Goal: Task Accomplishment & Management: Manage account settings

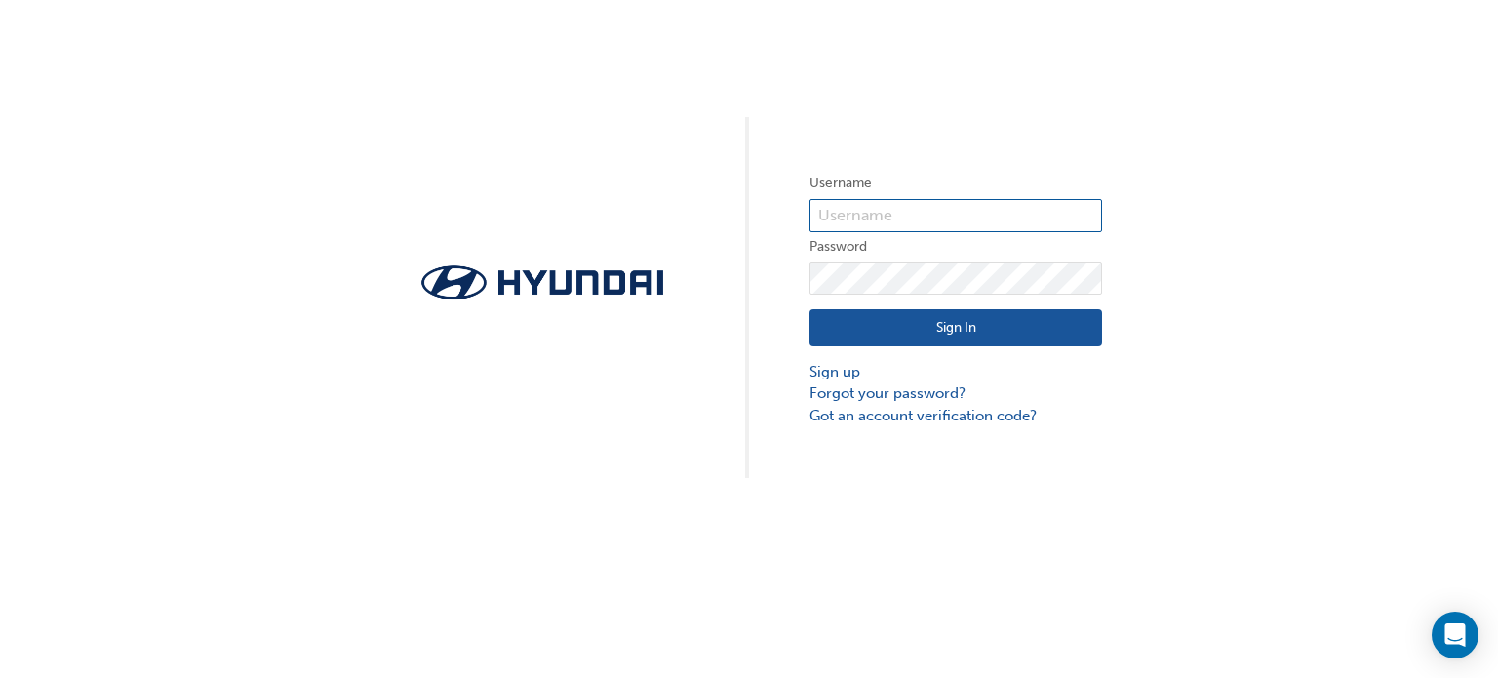
type input "35114"
click at [917, 319] on button "Sign In" at bounding box center [955, 327] width 293 height 37
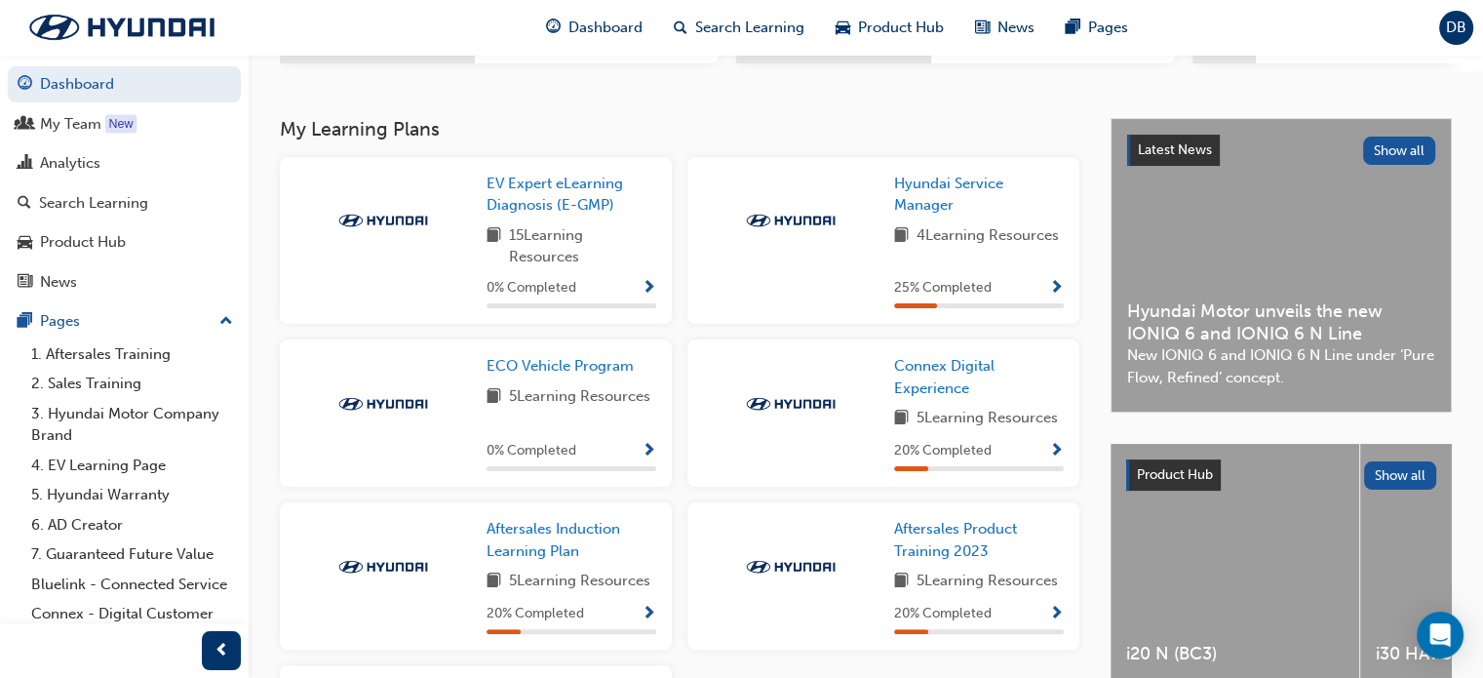
scroll to position [617, 0]
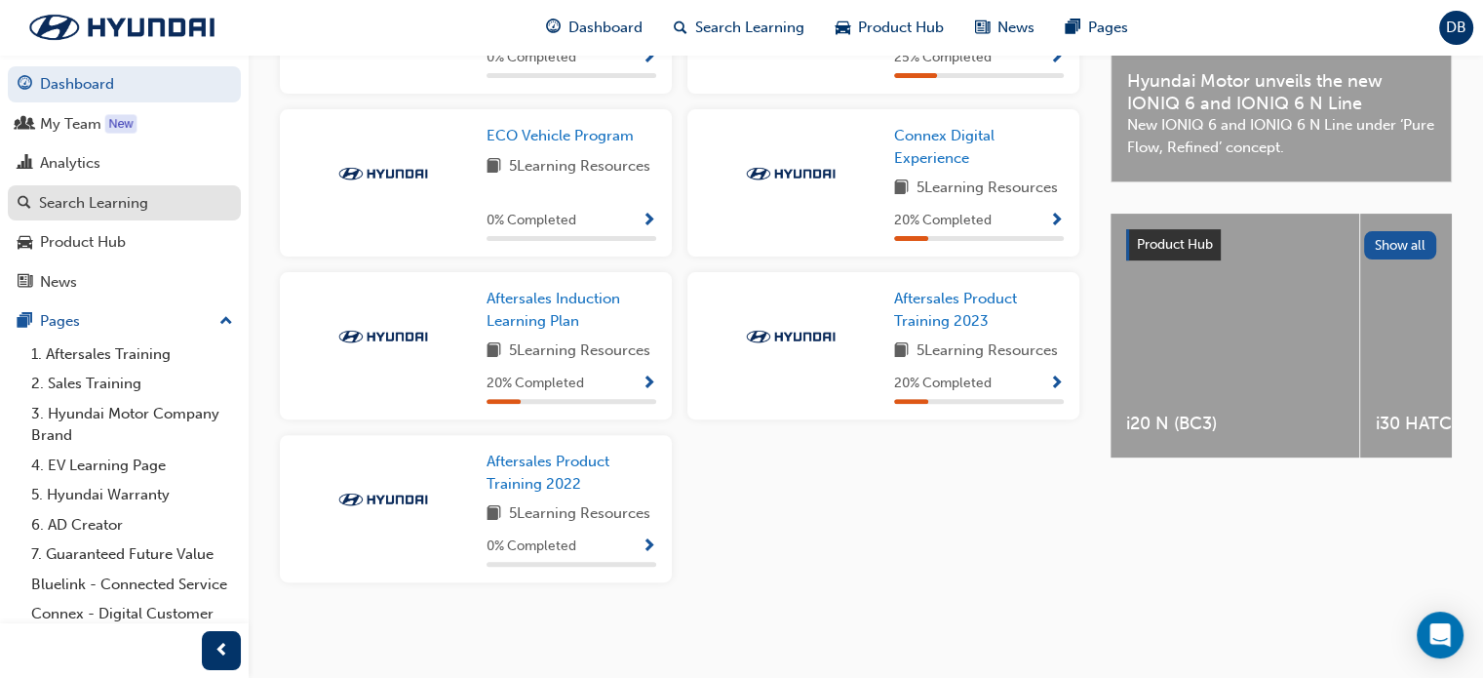
click at [101, 198] on div "Search Learning" at bounding box center [93, 203] width 109 height 22
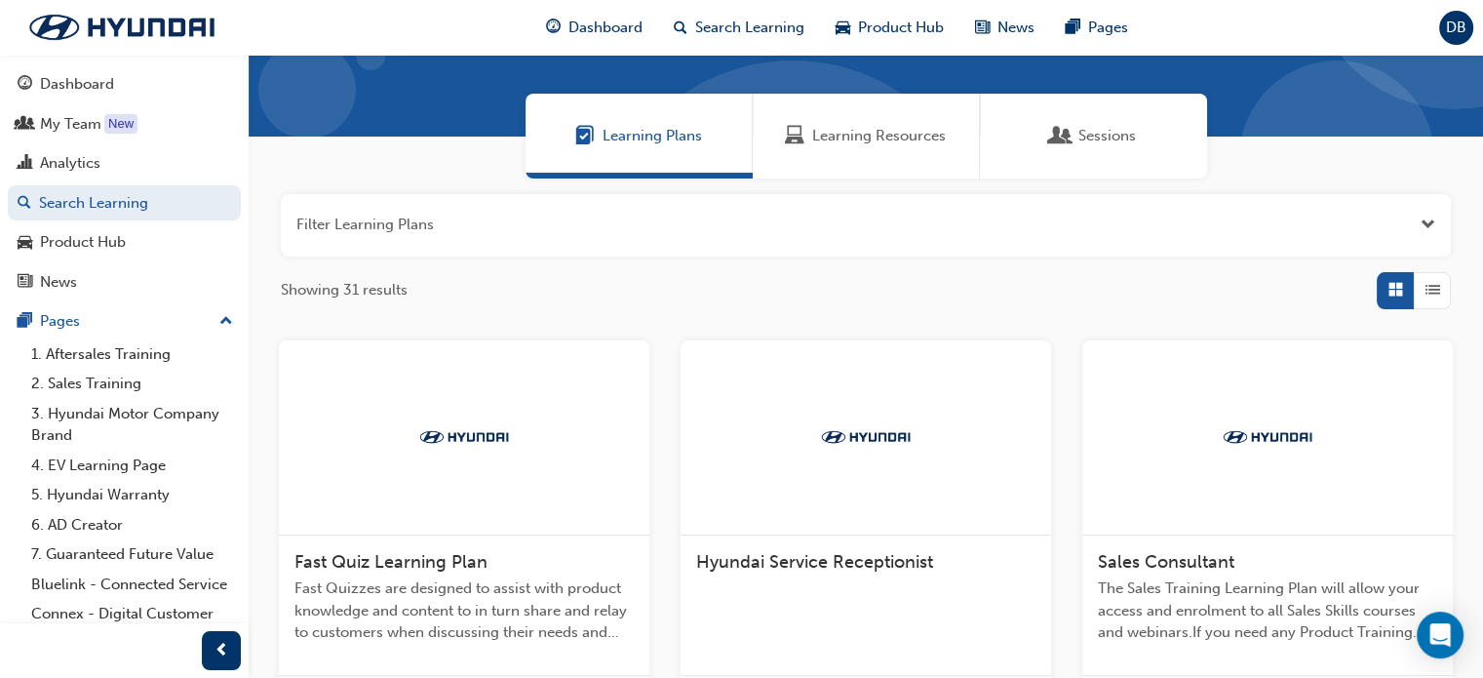
scroll to position [107, 0]
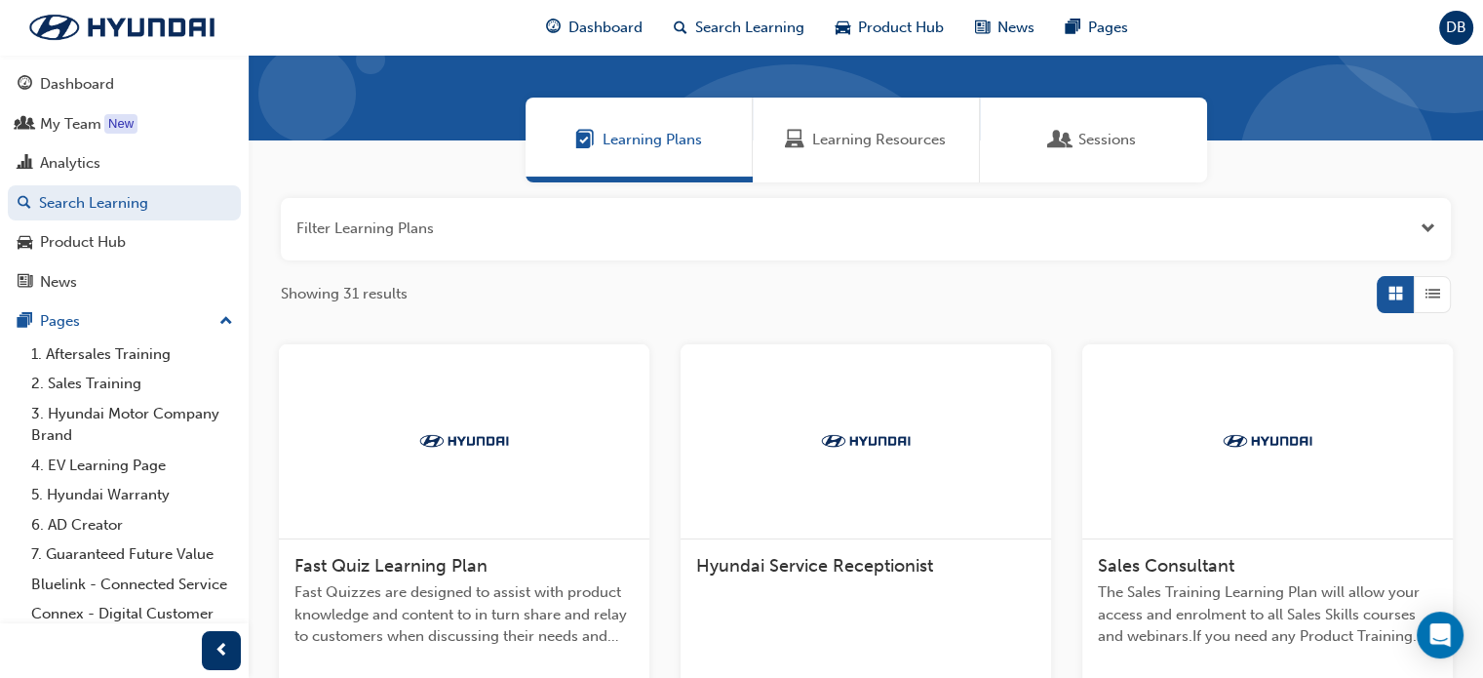
click at [1111, 106] on div "Sessions" at bounding box center [1093, 140] width 227 height 85
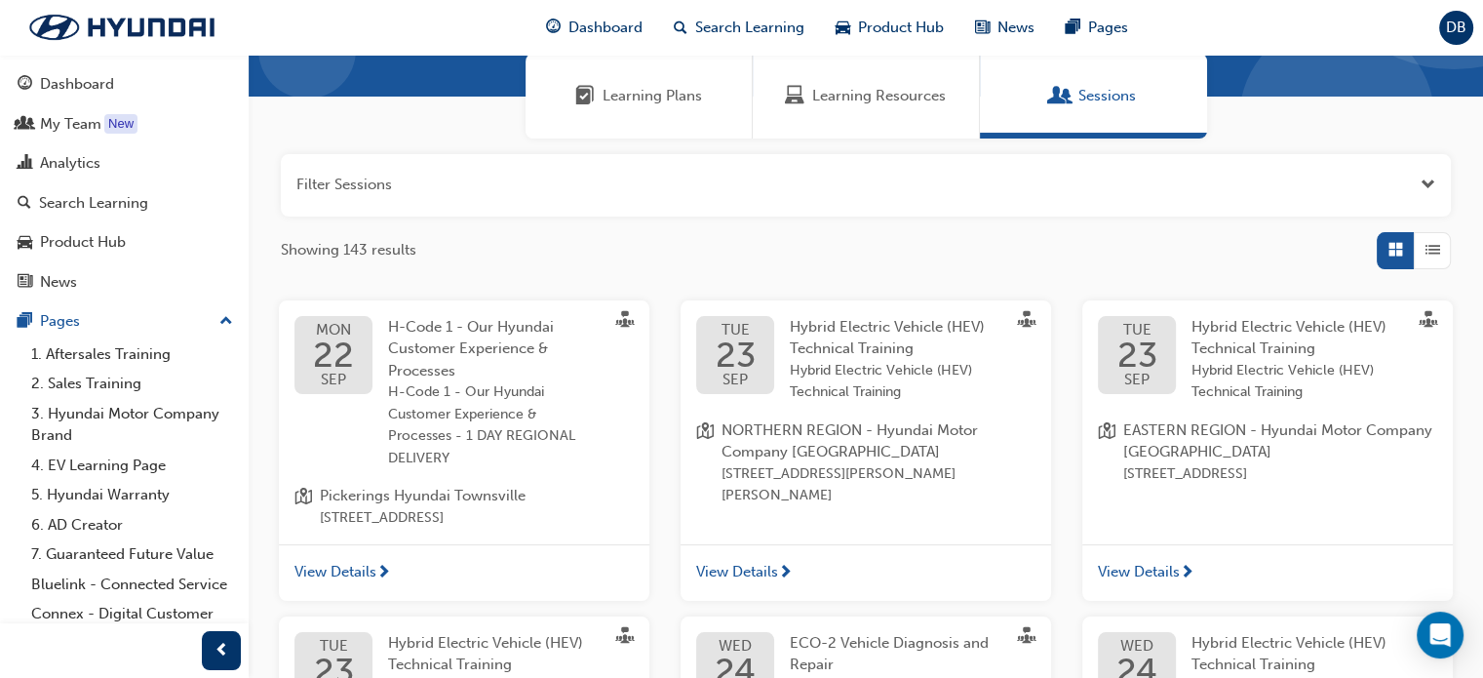
scroll to position [152, 0]
click at [761, 568] on span "View Details" at bounding box center [737, 571] width 82 height 22
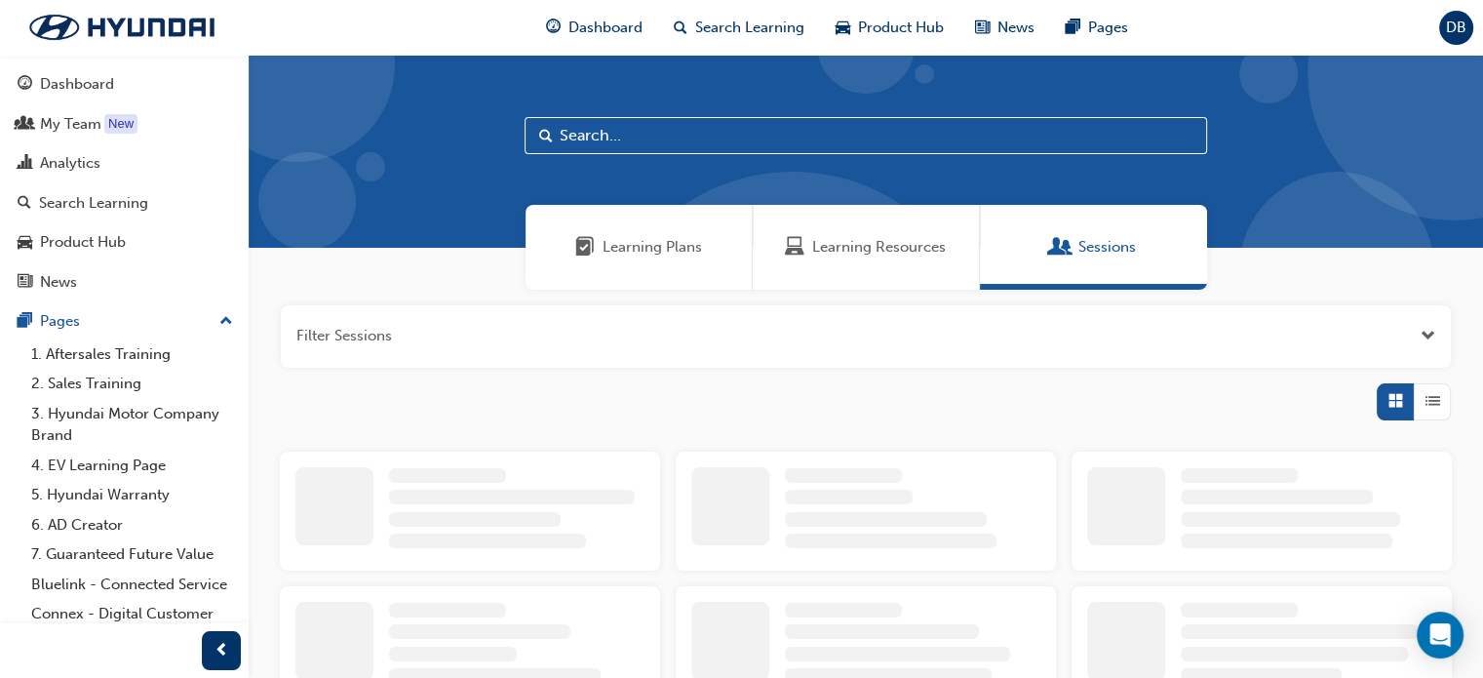
scroll to position [120, 0]
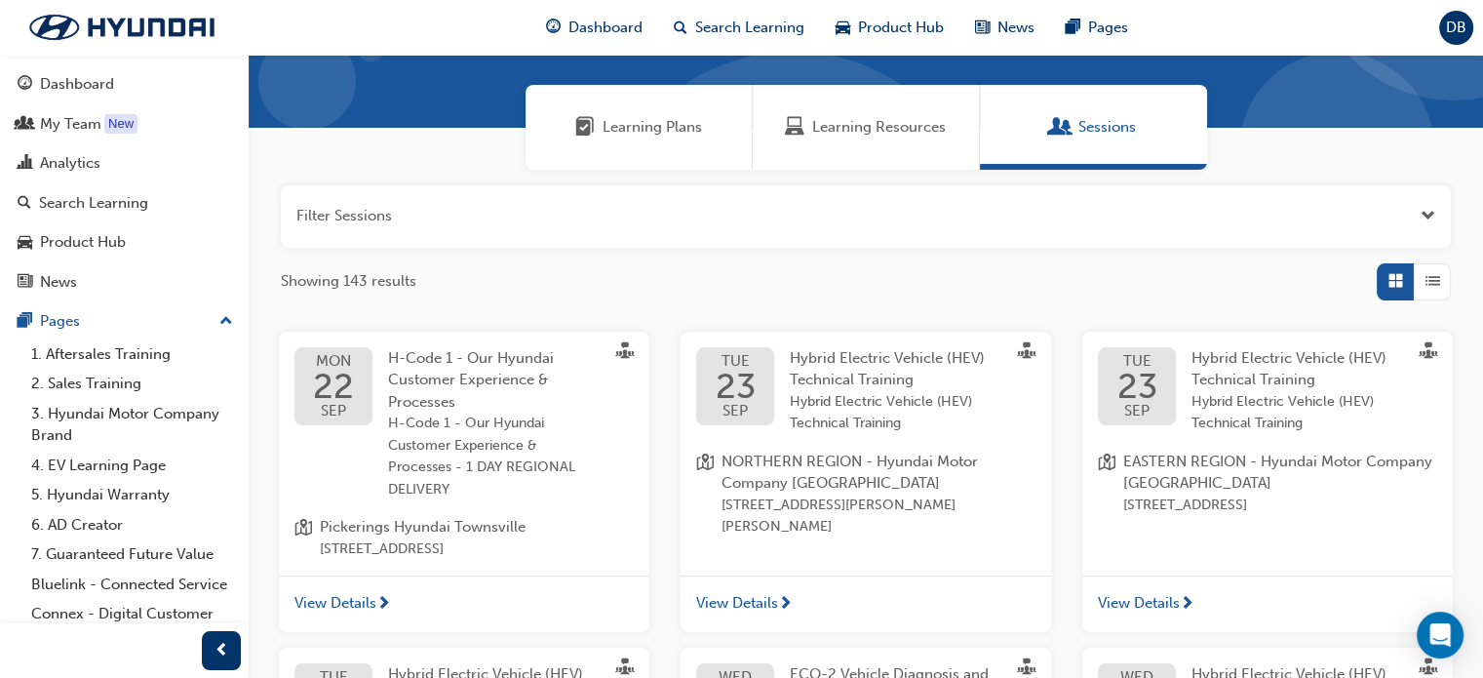
click at [1180, 596] on span "next-icon" at bounding box center [1187, 605] width 15 height 18
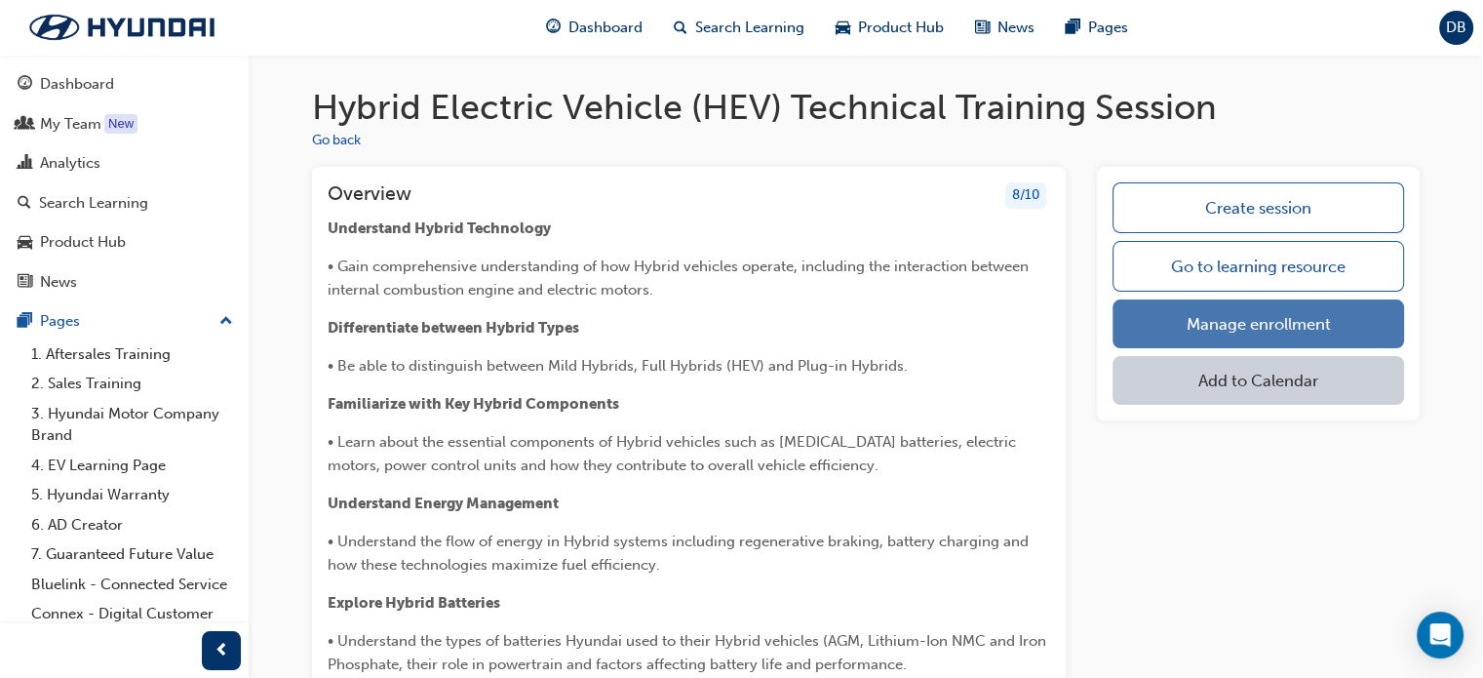
drag, startPoint x: 1180, startPoint y: 596, endPoint x: 1188, endPoint y: 333, distance: 263.4
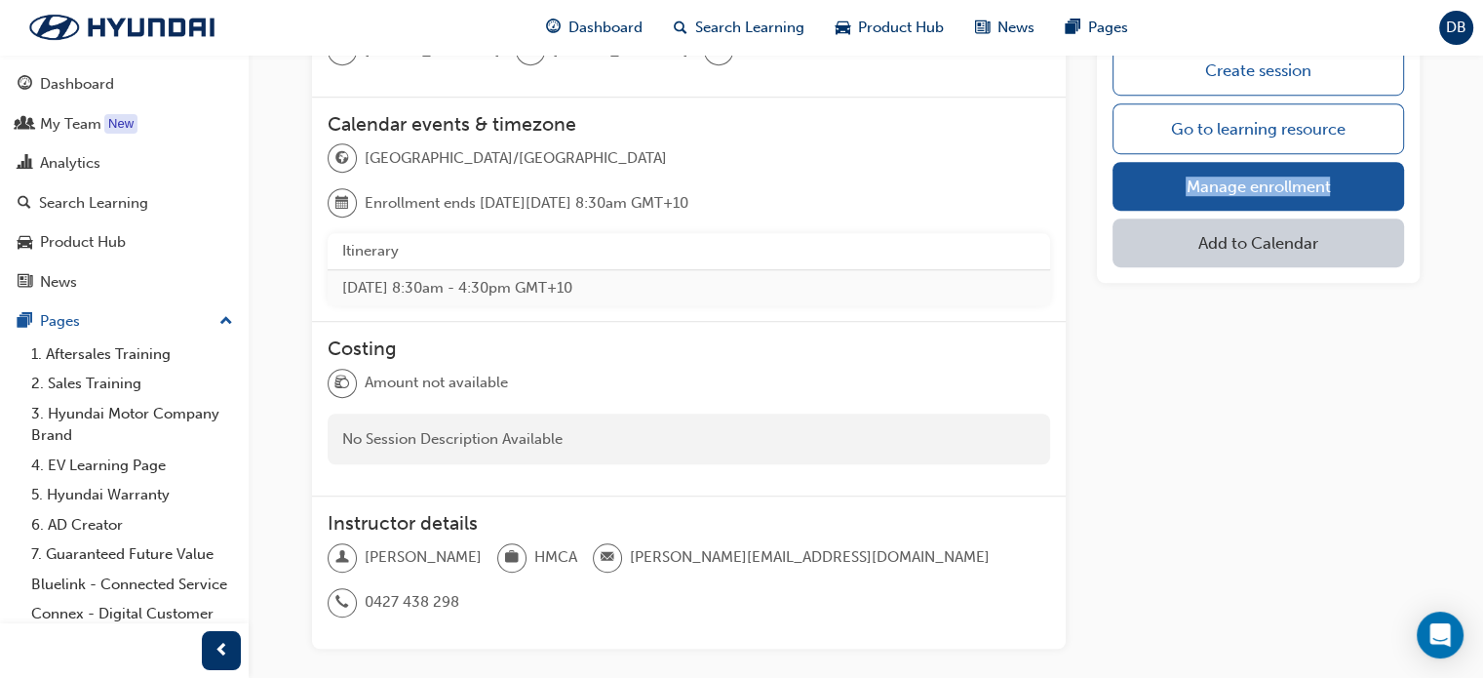
scroll to position [1316, 0]
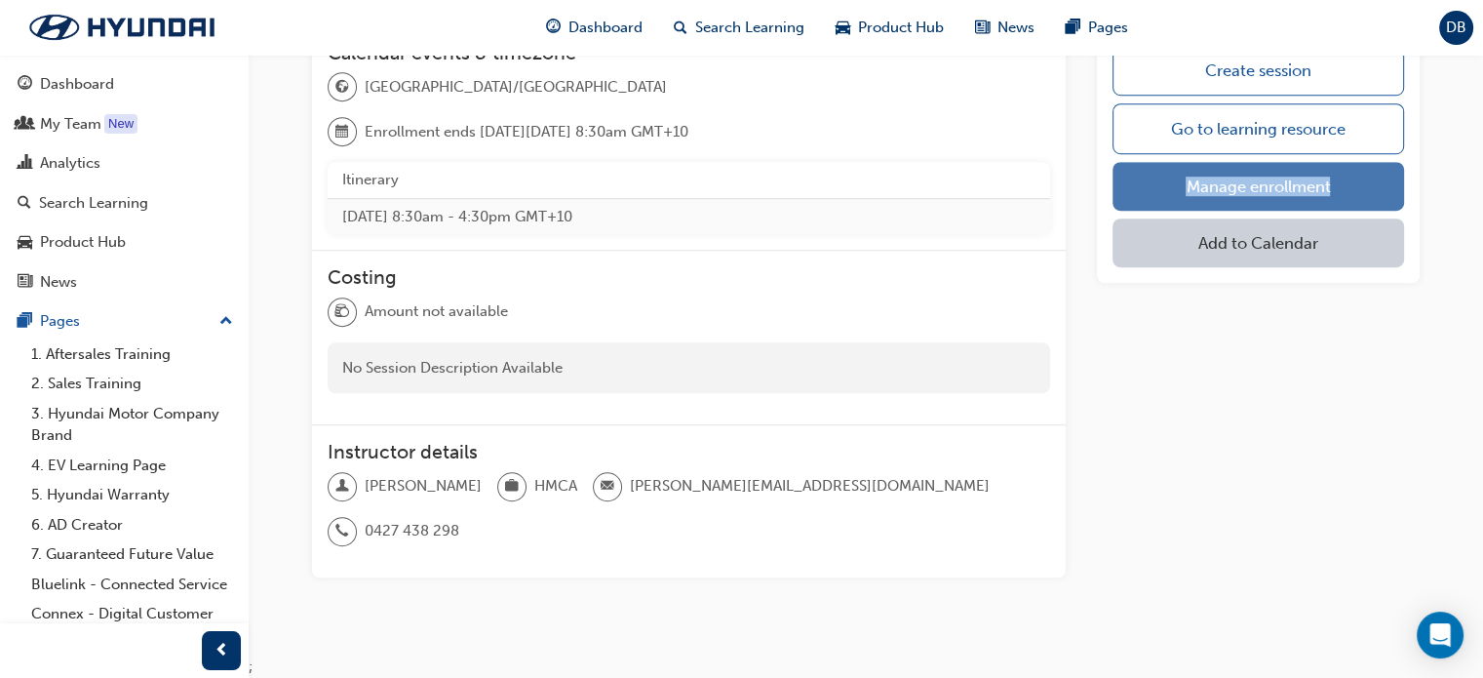
click at [1262, 182] on link "Manage enrollment" at bounding box center [1259, 186] width 292 height 49
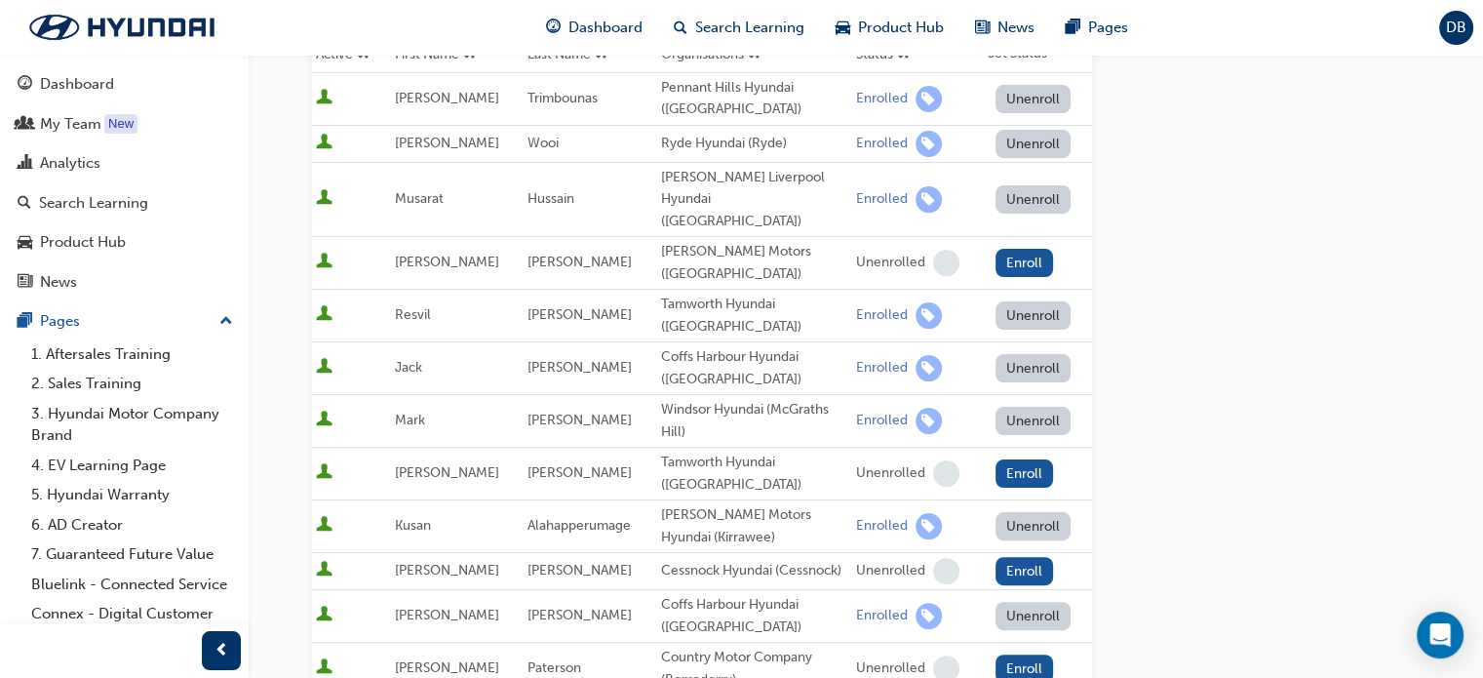
scroll to position [393, 0]
